Goal: Obtain resource: Download file/media

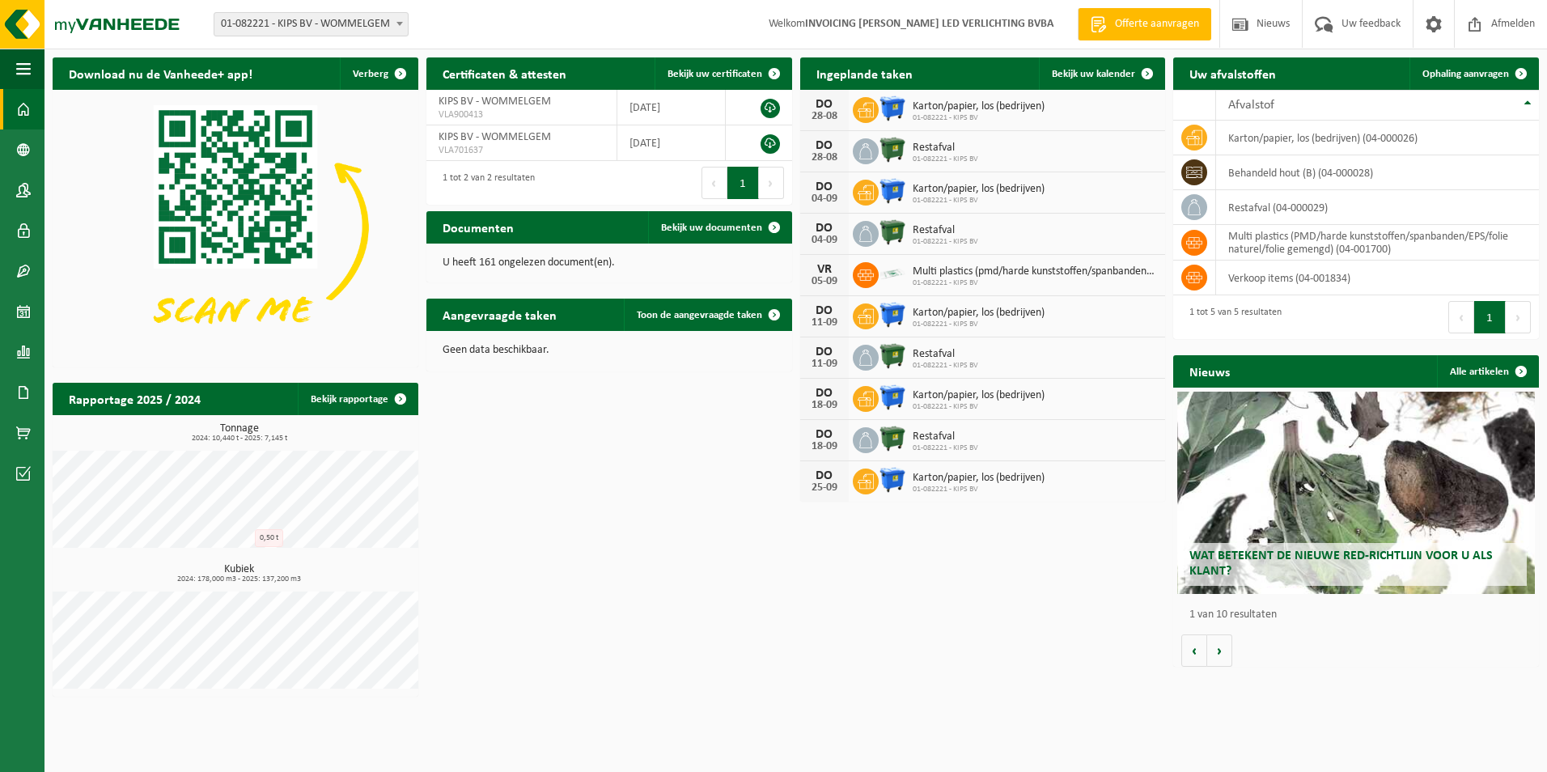
click at [1352, 561] on span "Wat betekent de nieuwe RED-richtlijn voor u als klant?" at bounding box center [1340, 563] width 303 height 28
click at [362, 18] on span "01-082221 - KIPS BV - WOMMELGEM" at bounding box center [310, 24] width 193 height 23
click at [1436, 464] on div "Wat betekent de nieuwe RED-richtlijn voor u als klant?" at bounding box center [1356, 493] width 358 height 202
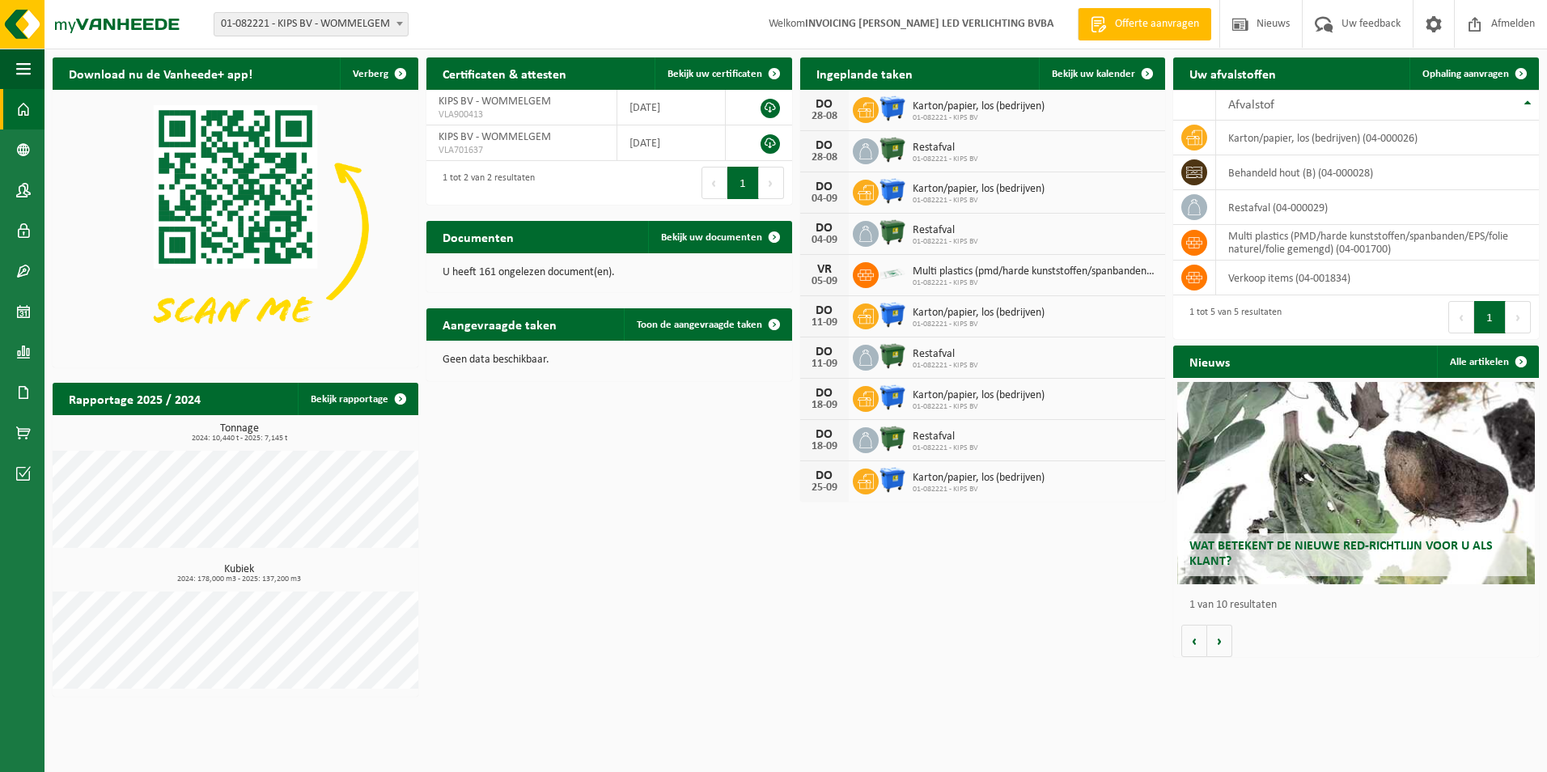
click at [1008, 28] on strong "INVOICING [PERSON_NAME] LED VERLICHTING BVBA" at bounding box center [929, 24] width 248 height 12
click at [380, 396] on link "Bekijk rapportage" at bounding box center [357, 399] width 119 height 32
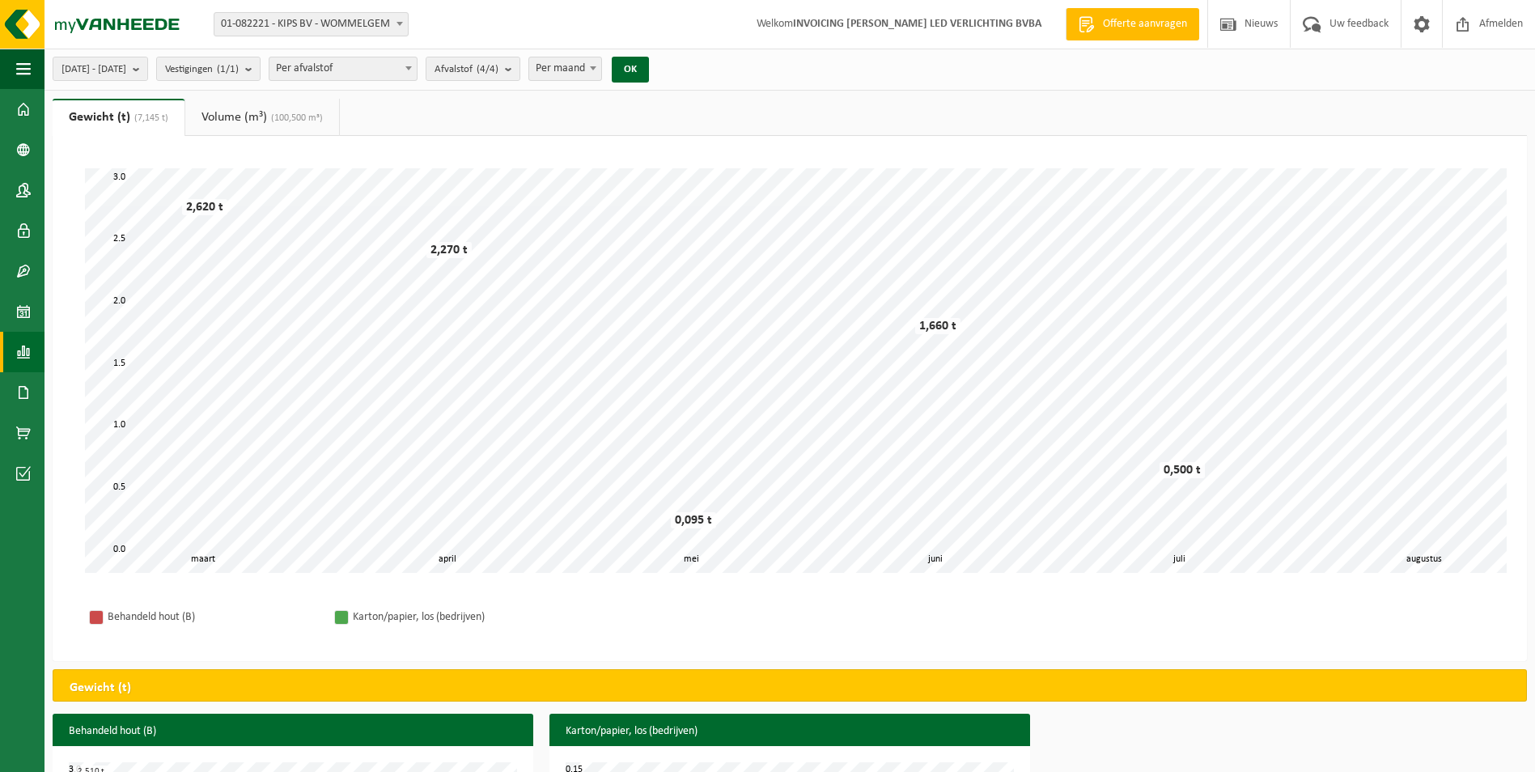
click at [263, 117] on link "Volume (m³) (100,500 m³)" at bounding box center [262, 117] width 154 height 37
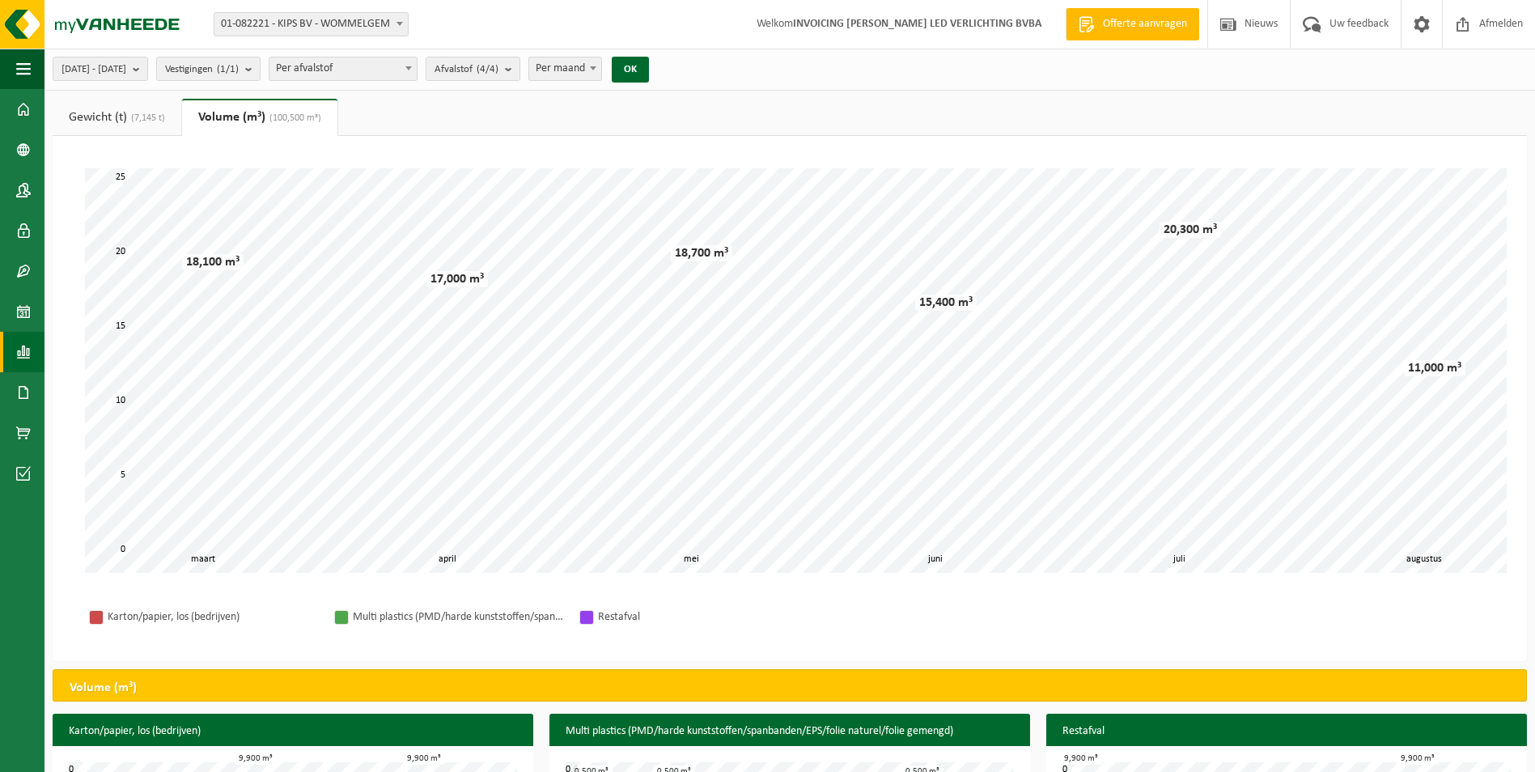
click at [138, 121] on span "(7,145 t)" at bounding box center [146, 118] width 38 height 10
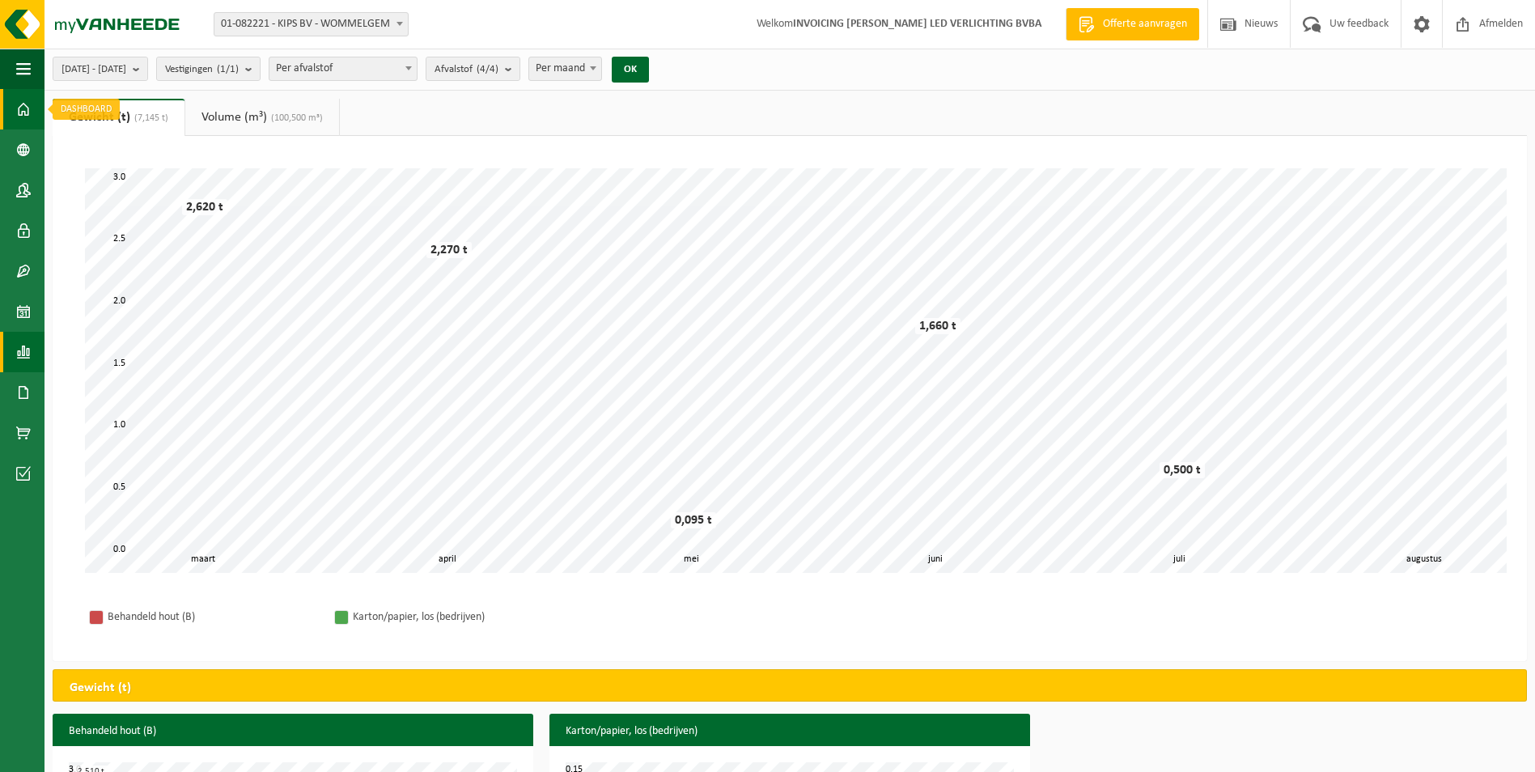
click at [20, 101] on span at bounding box center [23, 109] width 15 height 40
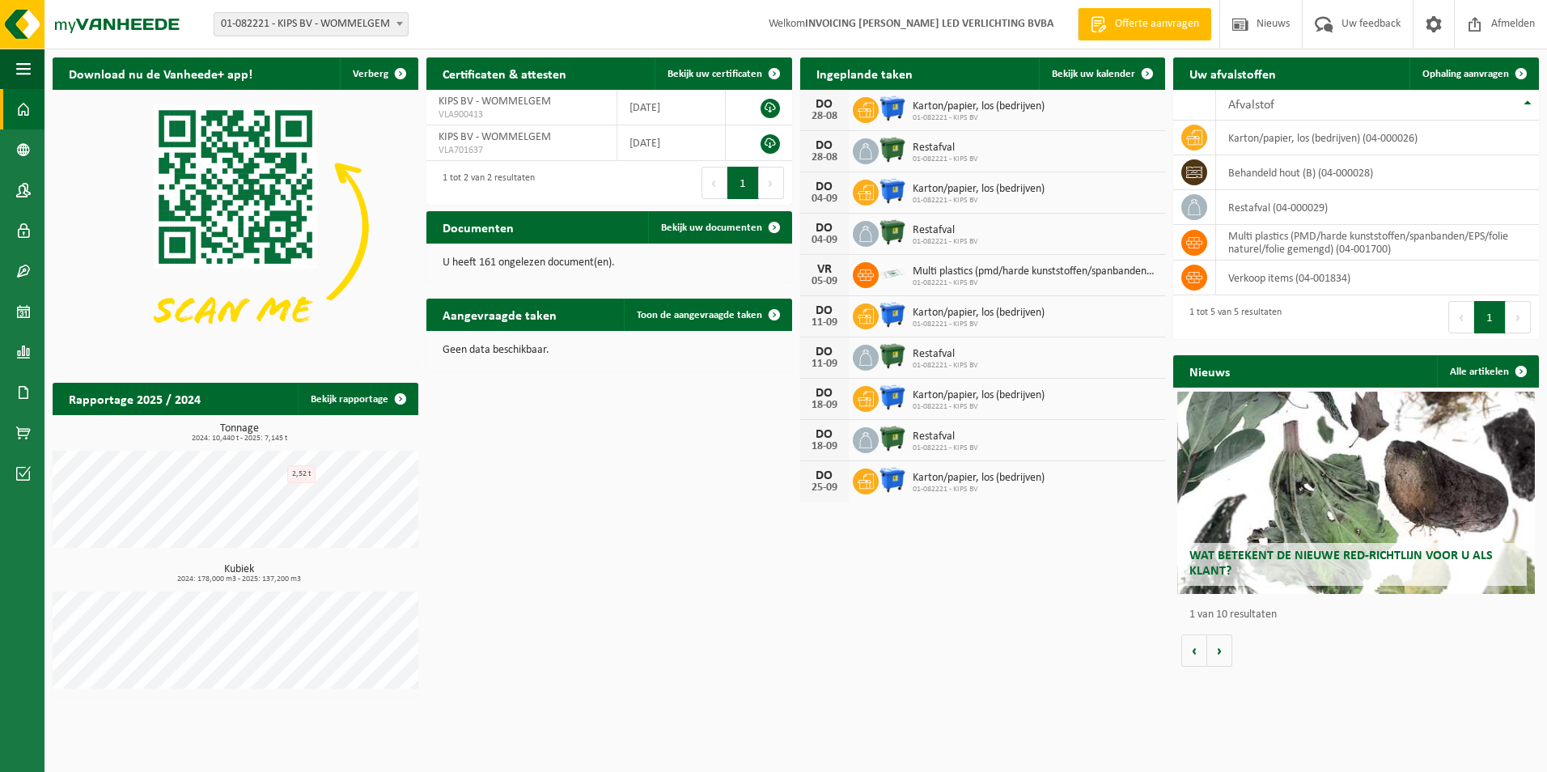
click at [1255, 568] on h2 "Wat betekent de nieuwe RED-richtlijn voor u als klant?" at bounding box center [1356, 564] width 342 height 42
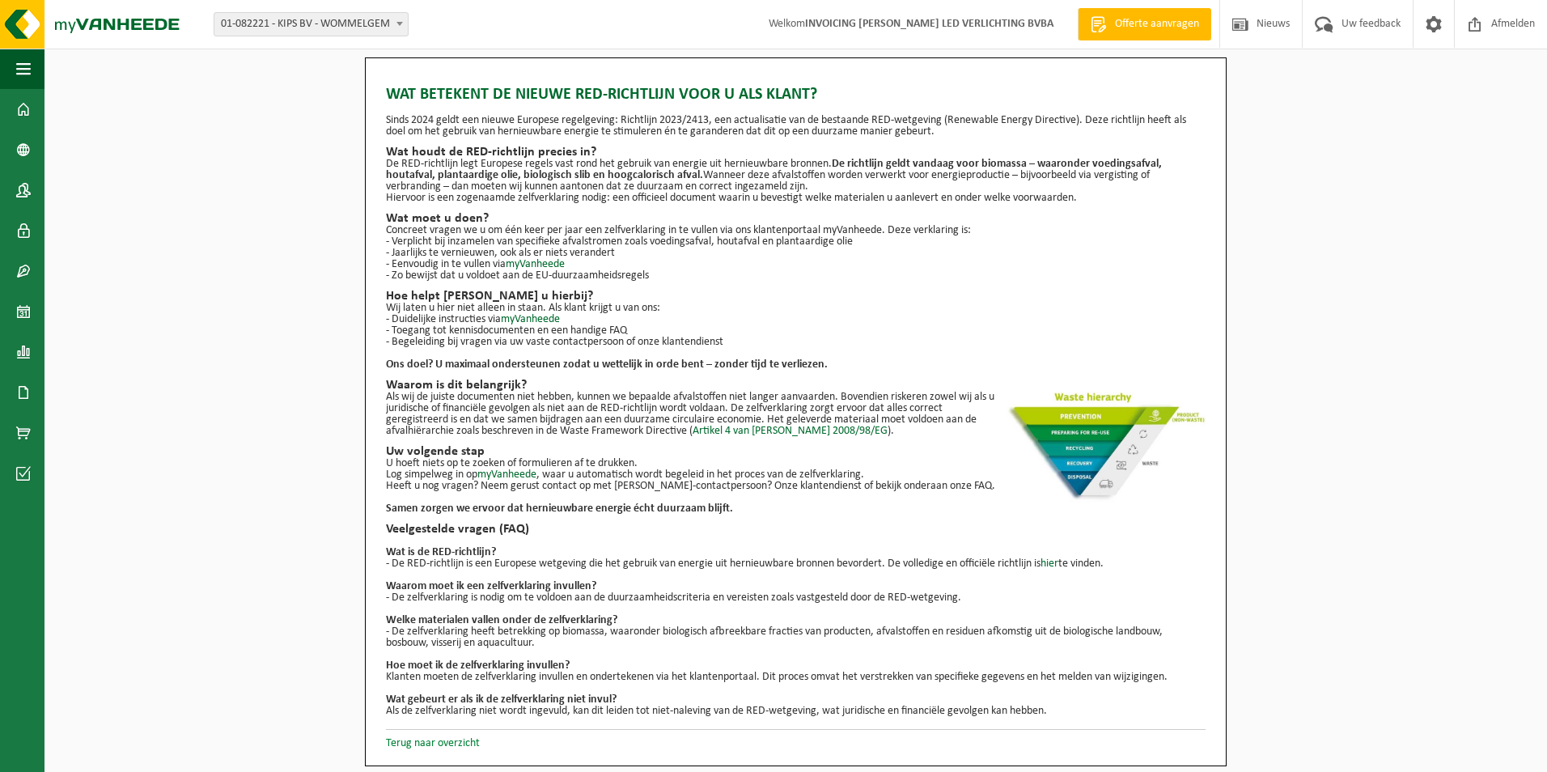
click at [422, 740] on link "Terug naar overzicht" at bounding box center [433, 743] width 94 height 12
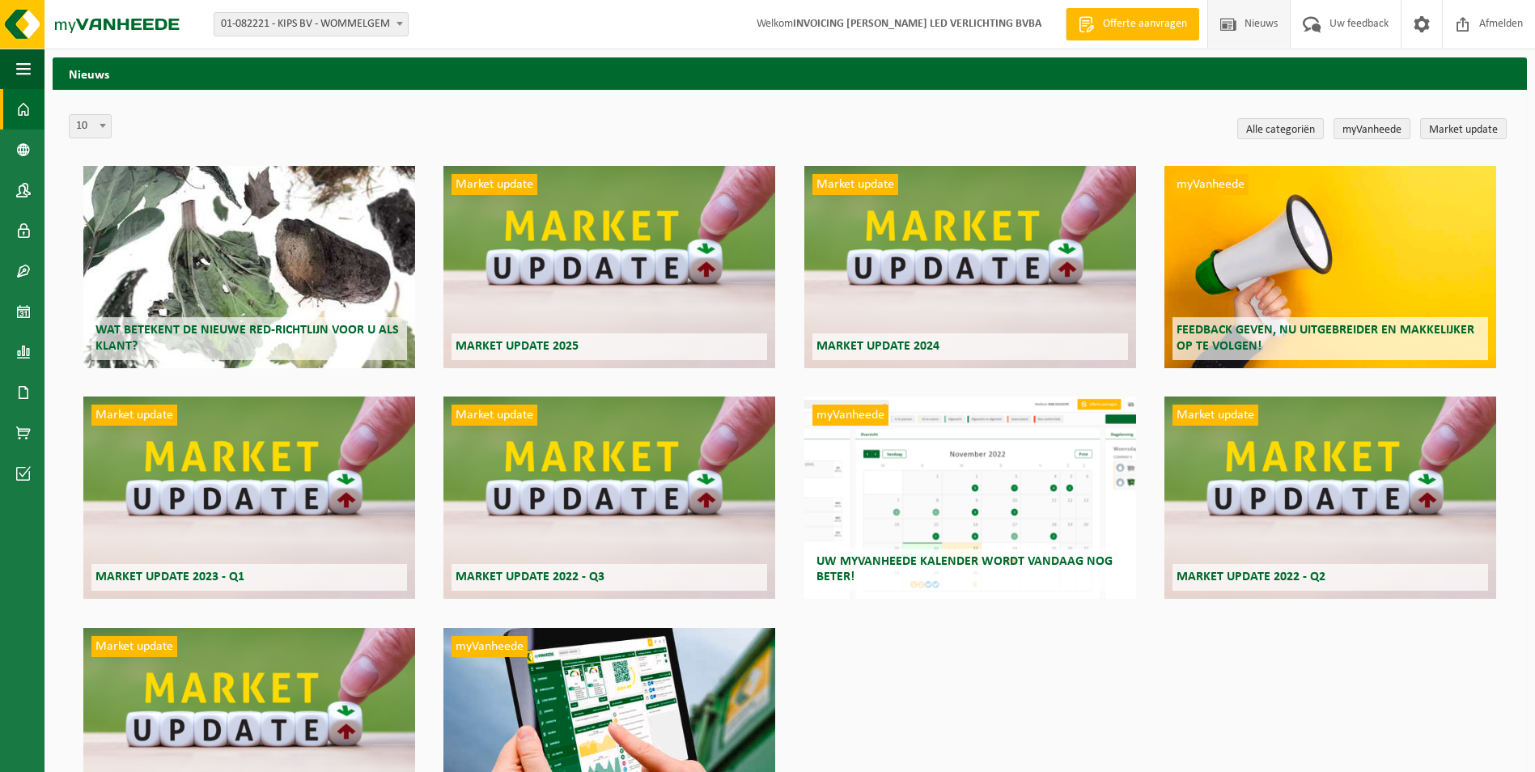
click at [32, 99] on link "Dashboard" at bounding box center [22, 109] width 45 height 40
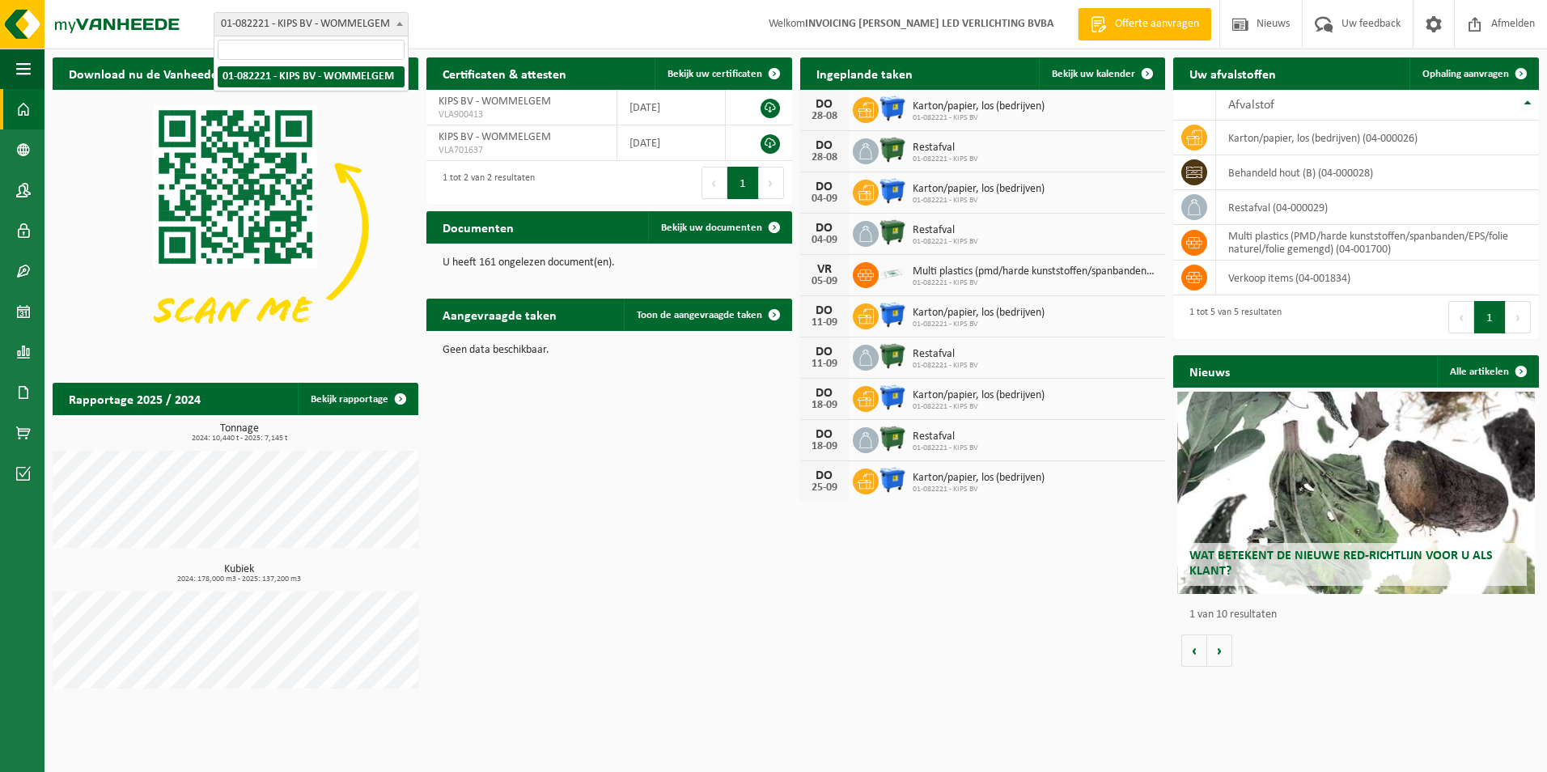
click at [341, 21] on span "01-082221 - KIPS BV - WOMMELGEM" at bounding box center [310, 24] width 193 height 23
click at [29, 392] on span at bounding box center [23, 392] width 15 height 40
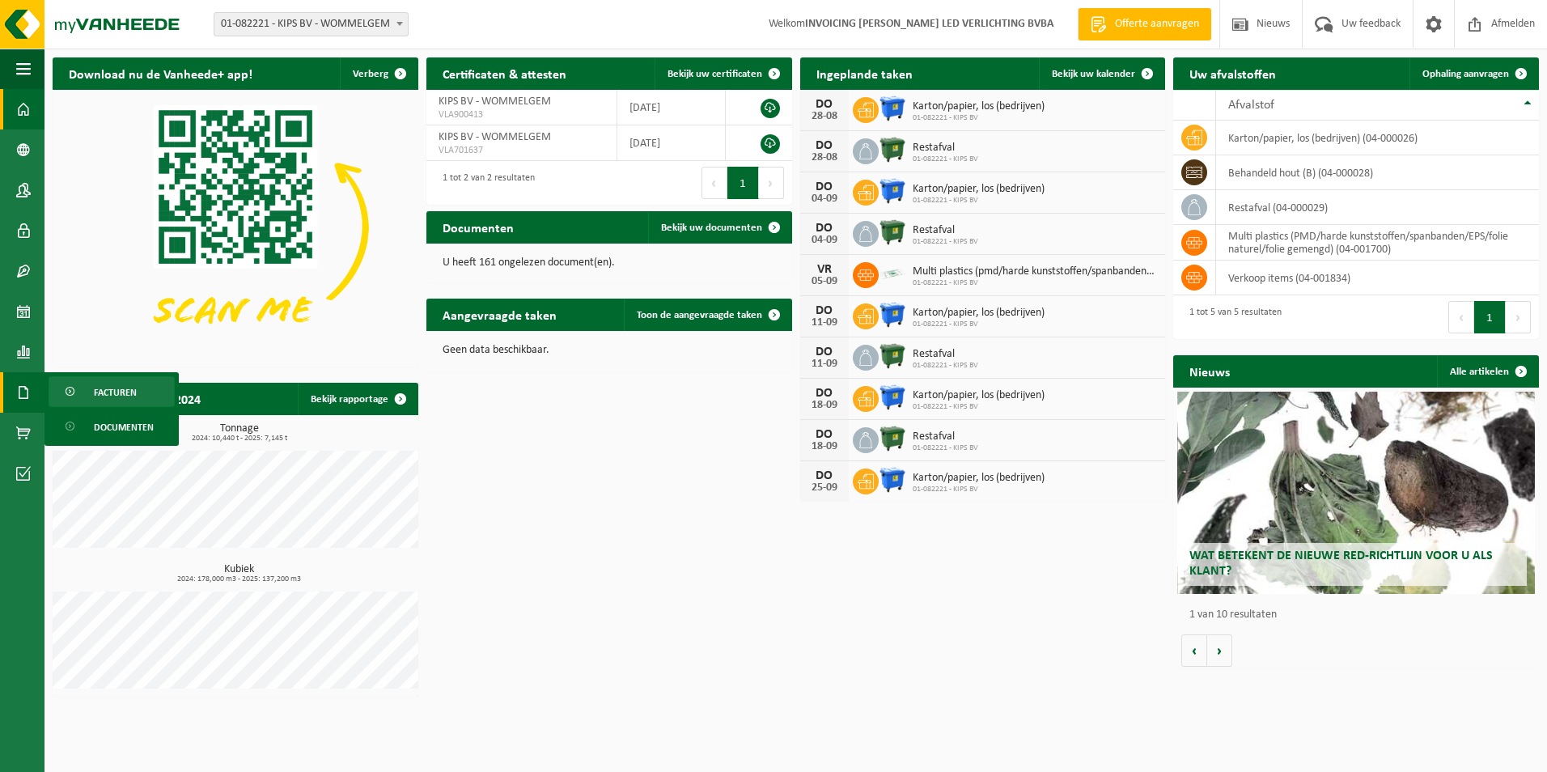
click at [104, 389] on span "Facturen" at bounding box center [115, 392] width 43 height 31
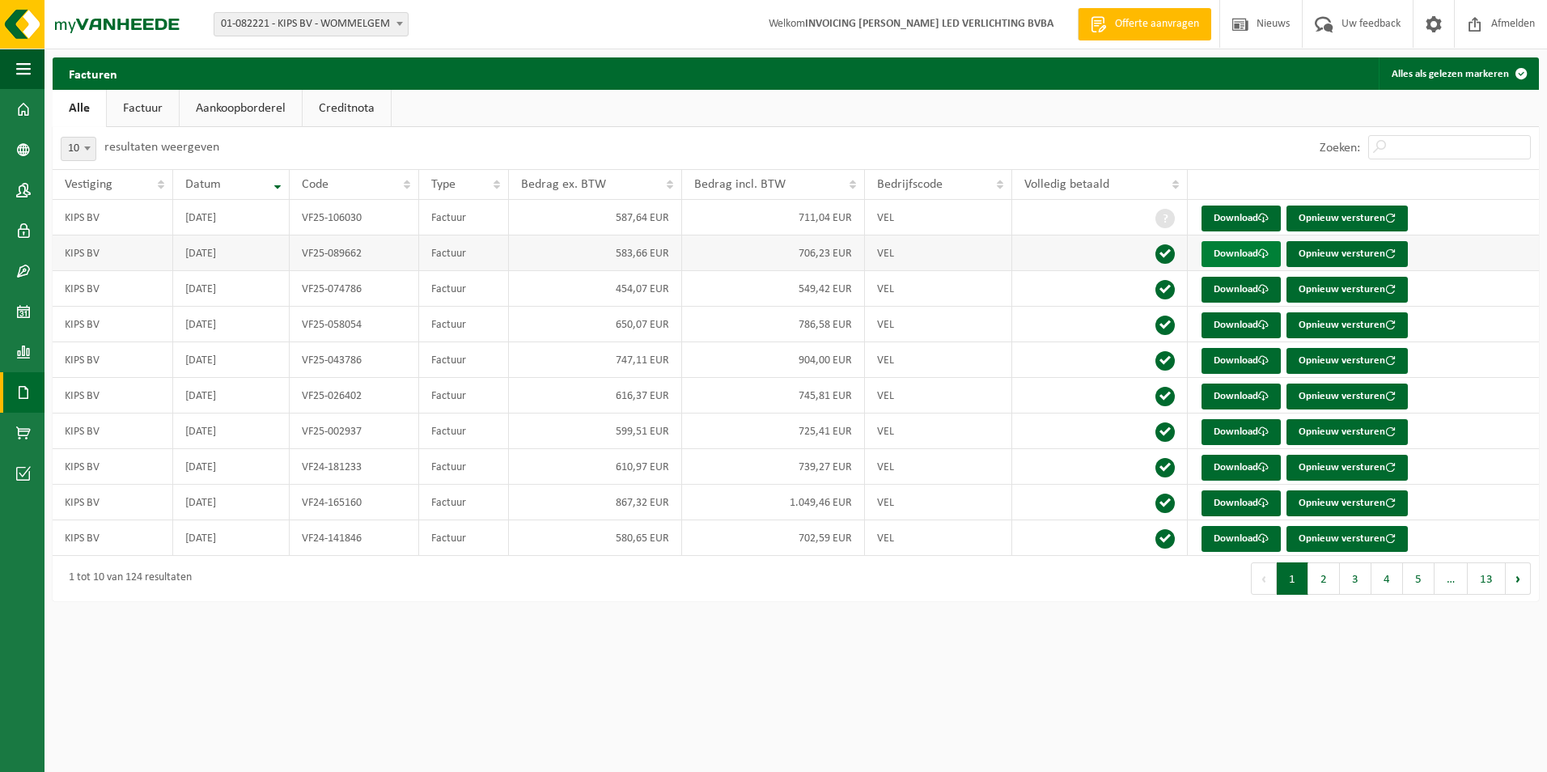
click at [1214, 247] on link "Download" at bounding box center [1241, 254] width 79 height 26
click at [69, 387] on td "KIPS BV" at bounding box center [113, 396] width 121 height 36
click at [28, 392] on span at bounding box center [23, 392] width 15 height 40
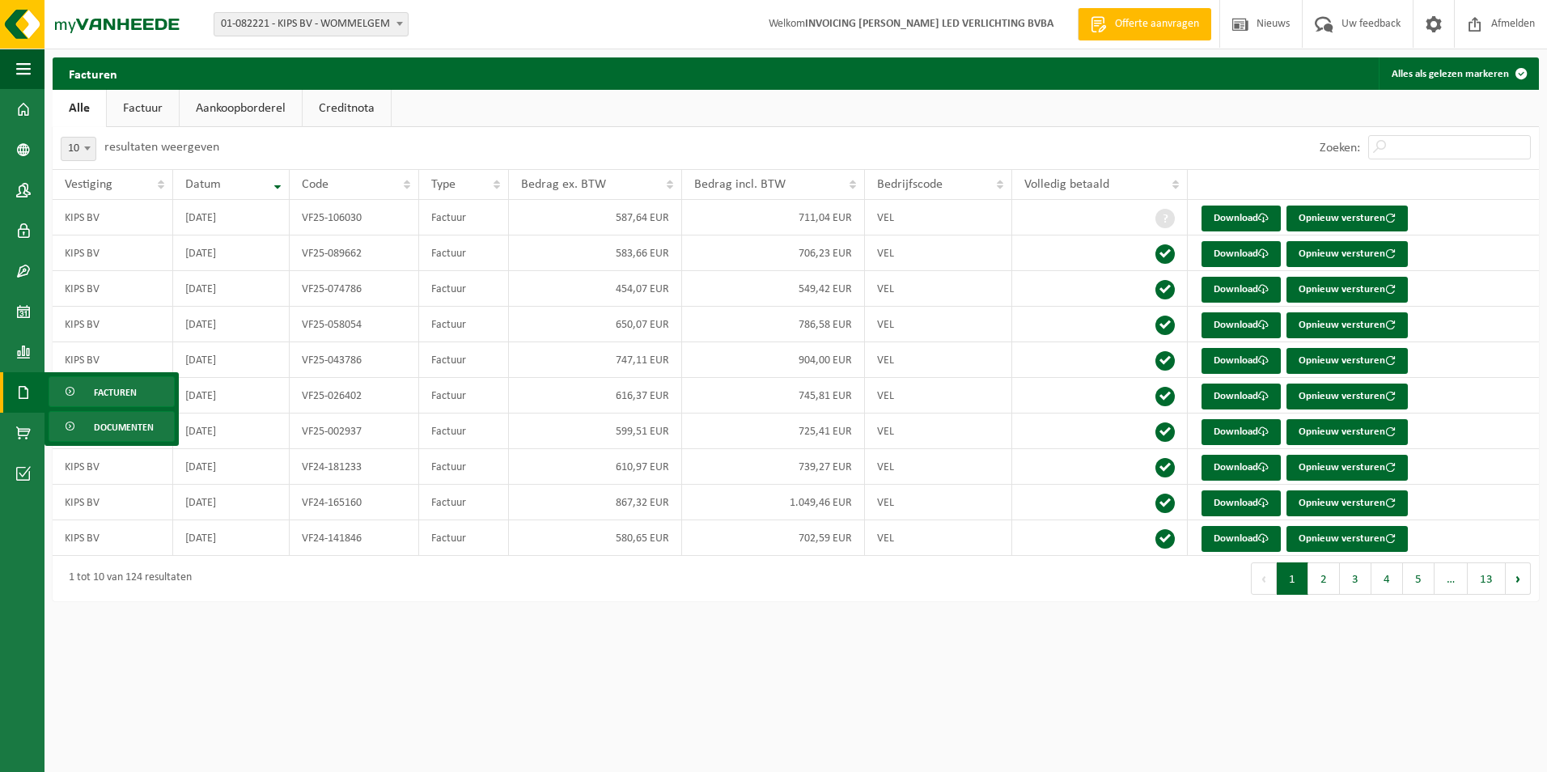
click at [150, 431] on span "Documenten" at bounding box center [124, 427] width 60 height 31
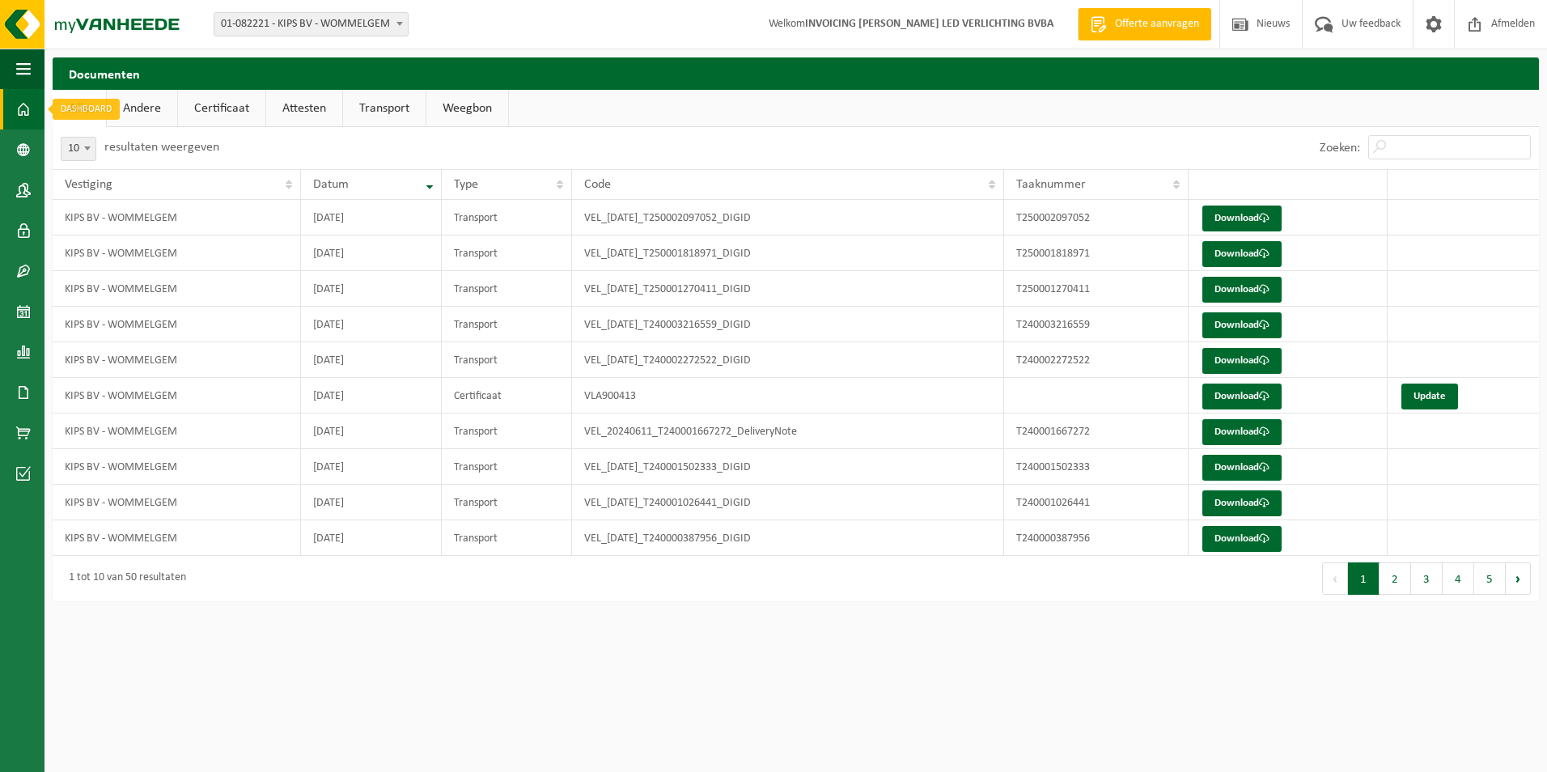
click at [27, 110] on span at bounding box center [23, 109] width 15 height 40
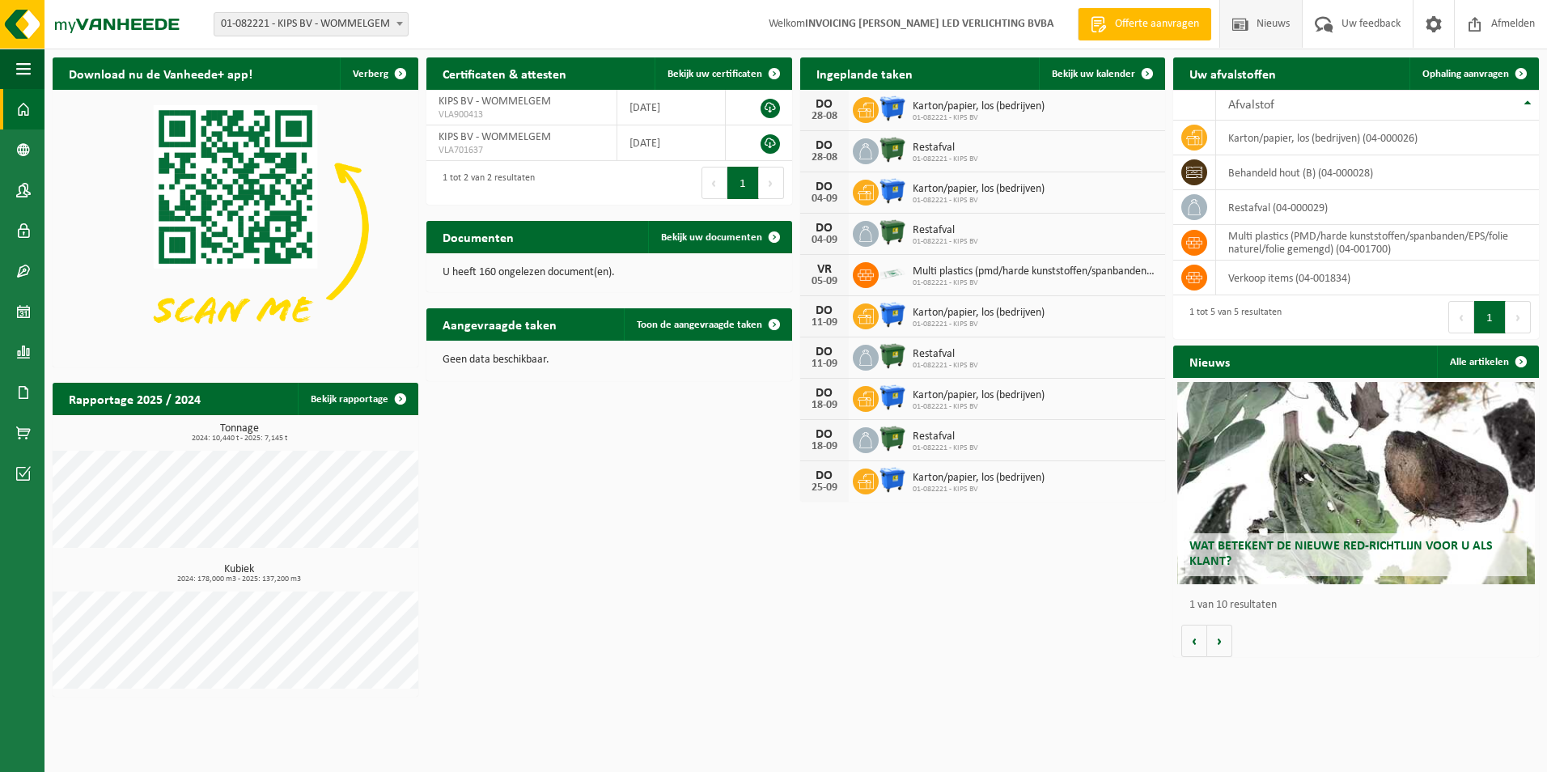
click at [1267, 11] on span "Nieuws" at bounding box center [1273, 24] width 41 height 48
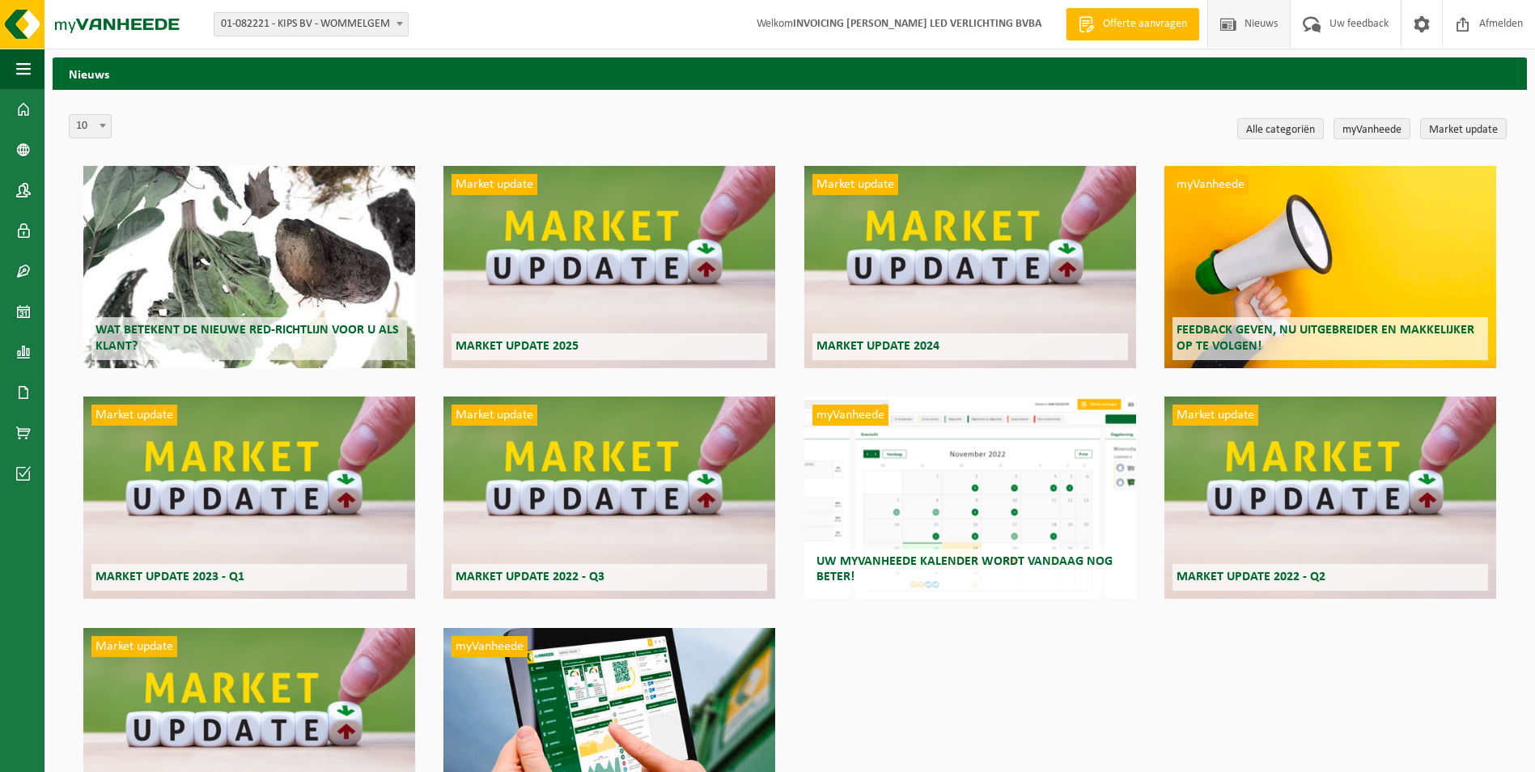
click at [245, 336] on span "Wat betekent de nieuwe RED-richtlijn voor u als klant?" at bounding box center [246, 338] width 303 height 28
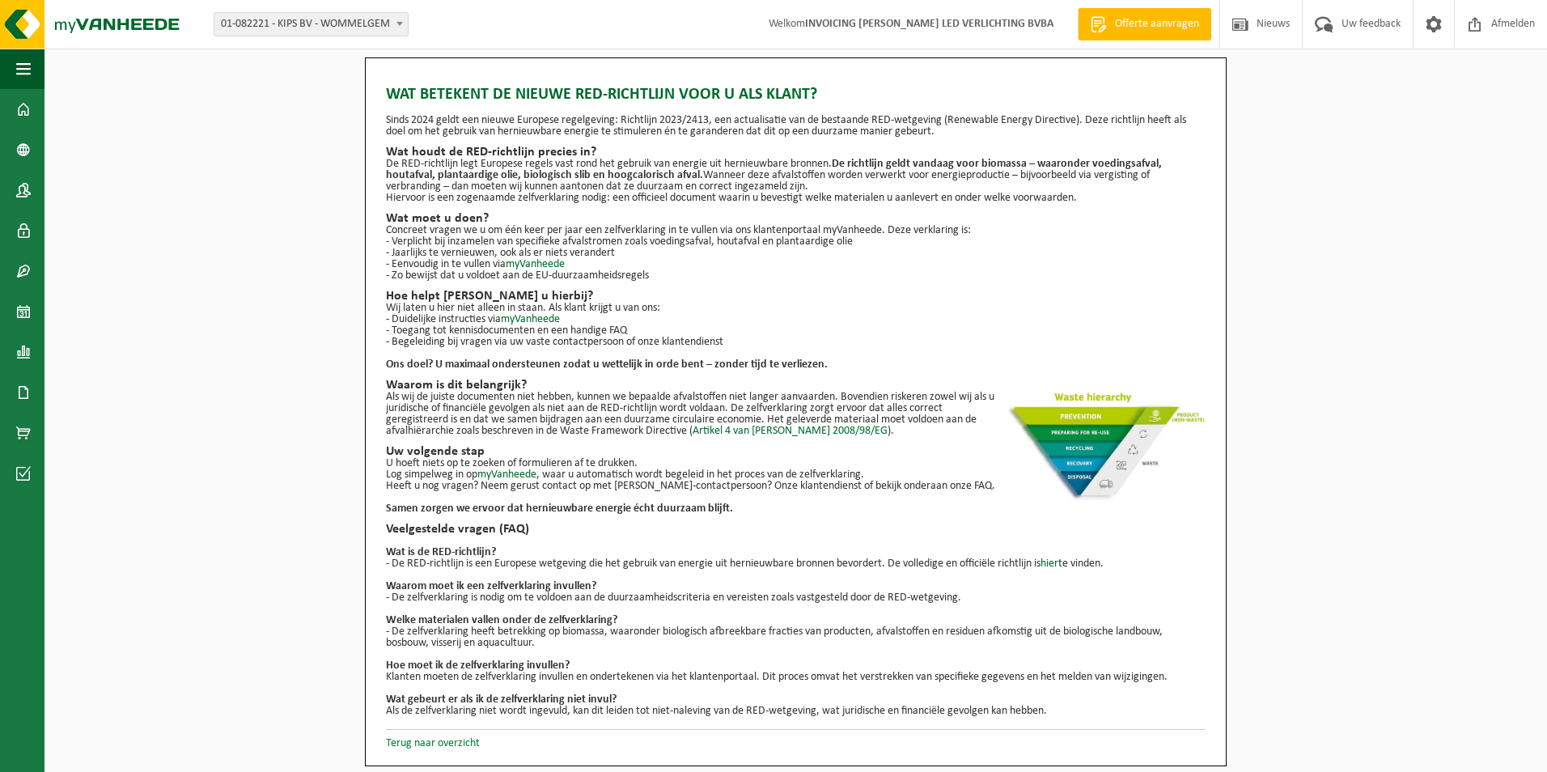
click at [462, 745] on link "Terug naar overzicht" at bounding box center [433, 743] width 94 height 12
